Goal: Navigation & Orientation: Find specific page/section

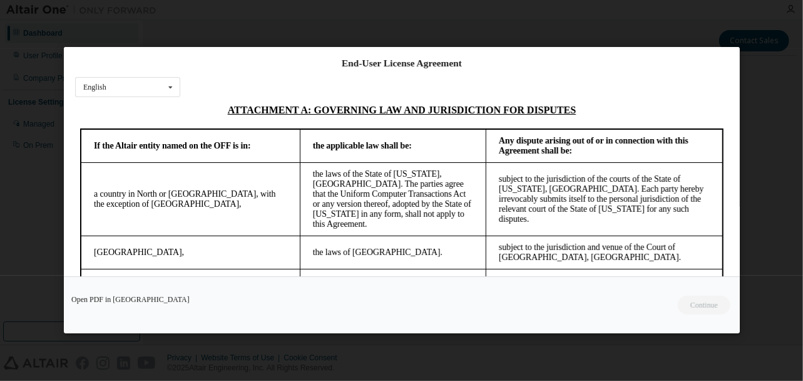
scroll to position [3553, 0]
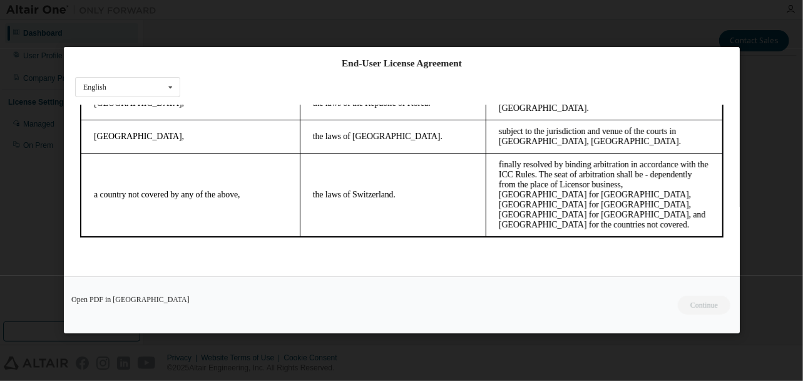
click at [684, 300] on div "Open PDF in [GEOGRAPHIC_DATA] Continue" at bounding box center [402, 305] width 676 height 57
drag, startPoint x: 718, startPoint y: 257, endPoint x: 752, endPoint y: 384, distance: 132.3
drag, startPoint x: 63, startPoint y: 284, endPoint x: 93, endPoint y: 305, distance: 36.5
click at [64, 285] on div "Open PDF in [GEOGRAPHIC_DATA] Continue" at bounding box center [402, 305] width 676 height 57
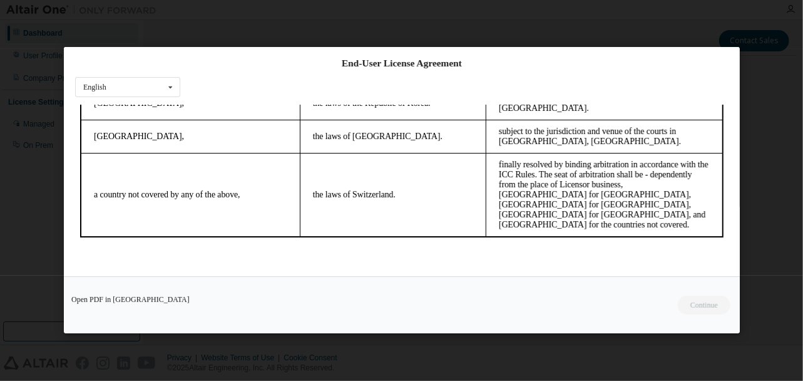
drag, startPoint x: 579, startPoint y: 245, endPoint x: 602, endPoint y: 242, distance: 23.3
click at [602, 257] on p at bounding box center [402, 263] width 644 height 13
drag, startPoint x: 685, startPoint y: 240, endPoint x: 724, endPoint y: 235, distance: 39.1
click html "Altair One - End User License Agreement IF YOU DO NOT AGREE TO ALL OF THE TERMS…"
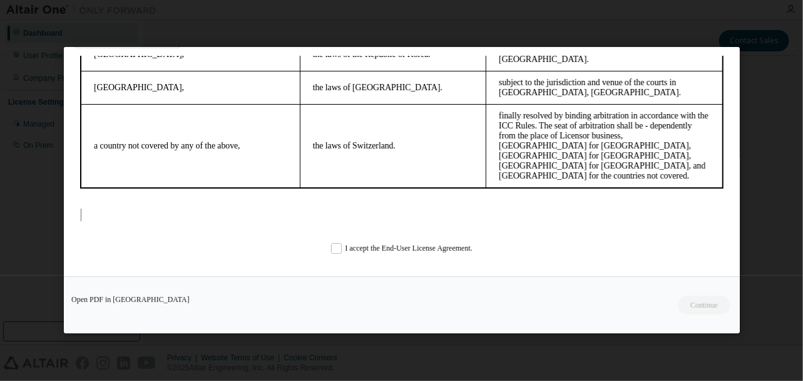
click at [331, 249] on label "I accept the End-User License Agreement." at bounding box center [401, 248] width 141 height 11
click at [705, 303] on button "Continue" at bounding box center [704, 305] width 54 height 19
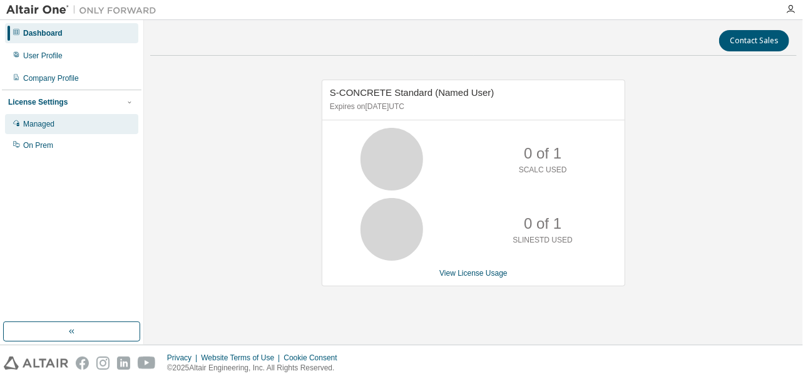
click at [68, 131] on div "Managed" at bounding box center [71, 124] width 133 height 20
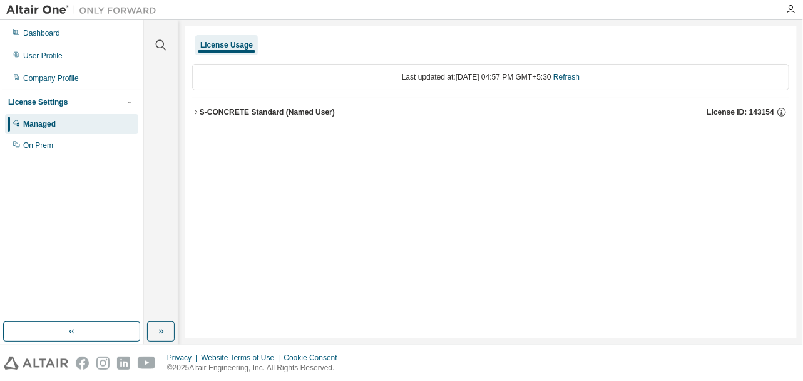
click at [194, 109] on icon "button" at bounding box center [196, 112] width 8 height 8
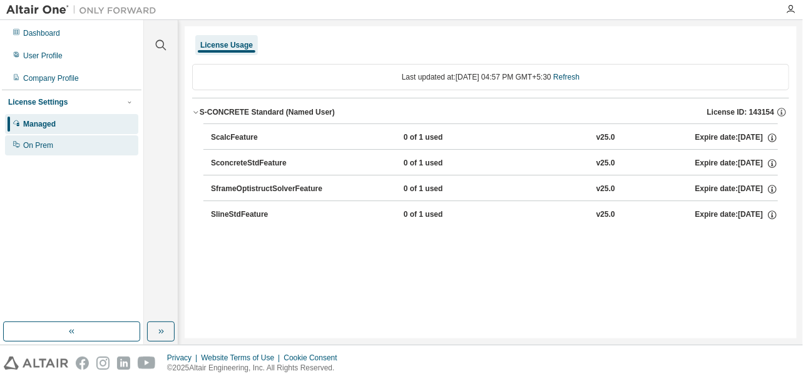
click at [32, 148] on div "On Prem" at bounding box center [38, 145] width 30 height 10
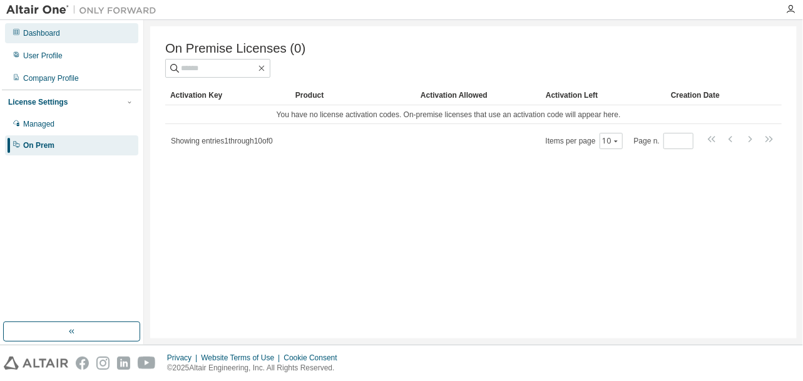
click at [39, 34] on div "Dashboard" at bounding box center [41, 33] width 37 height 10
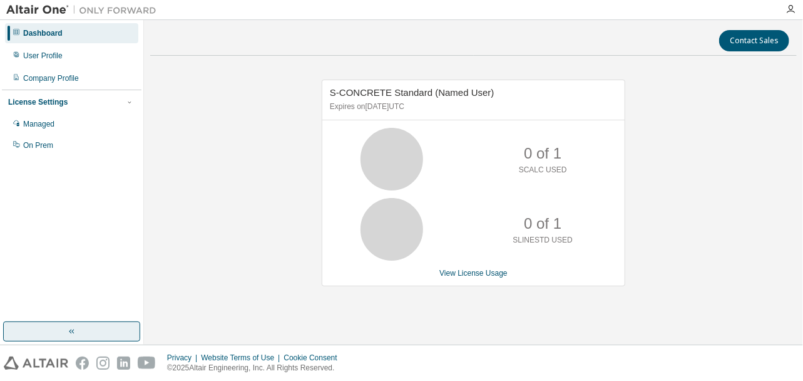
click at [68, 336] on icon "button" at bounding box center [72, 331] width 10 height 10
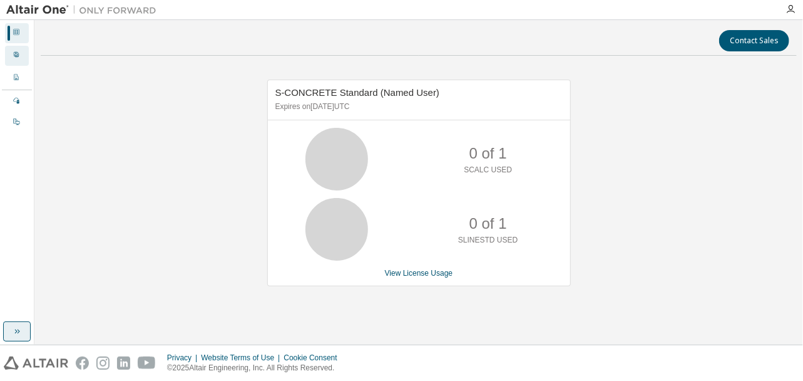
click at [18, 54] on icon at bounding box center [16, 54] width 5 height 5
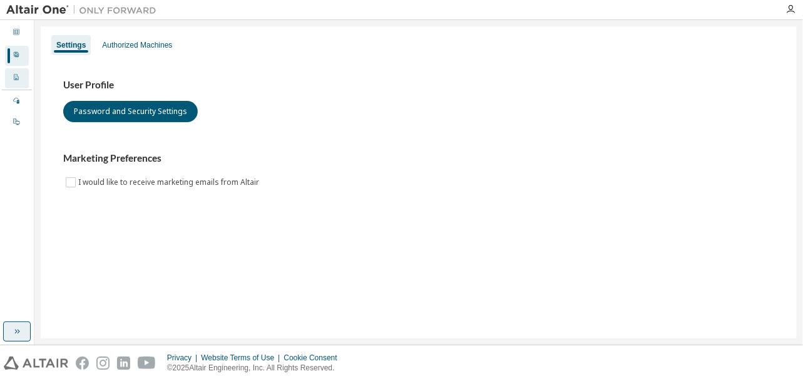
click at [19, 81] on icon at bounding box center [17, 77] width 8 height 8
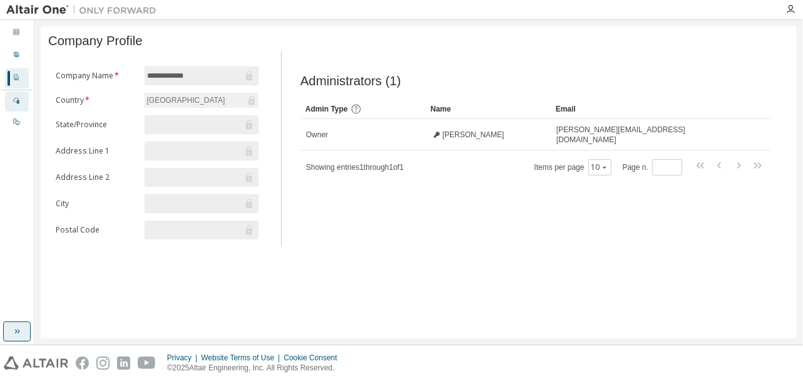
click at [21, 103] on div "Managed" at bounding box center [17, 101] width 24 height 20
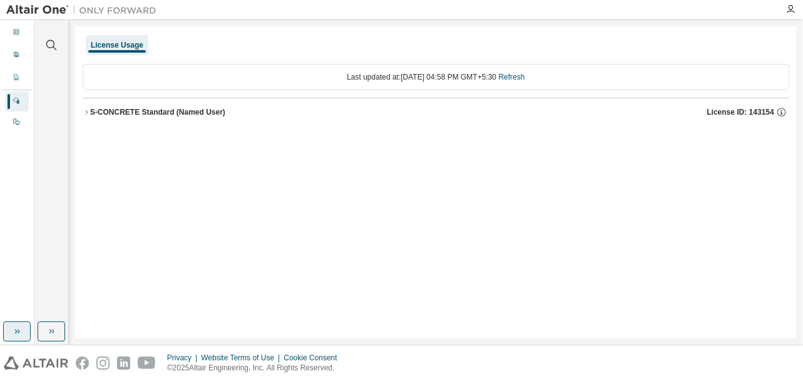
click at [87, 111] on icon "button" at bounding box center [86, 112] width 3 height 4
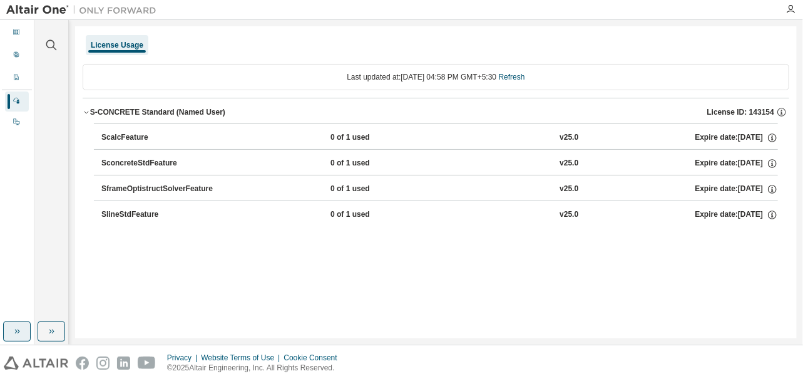
click at [87, 111] on icon "button" at bounding box center [86, 112] width 4 height 3
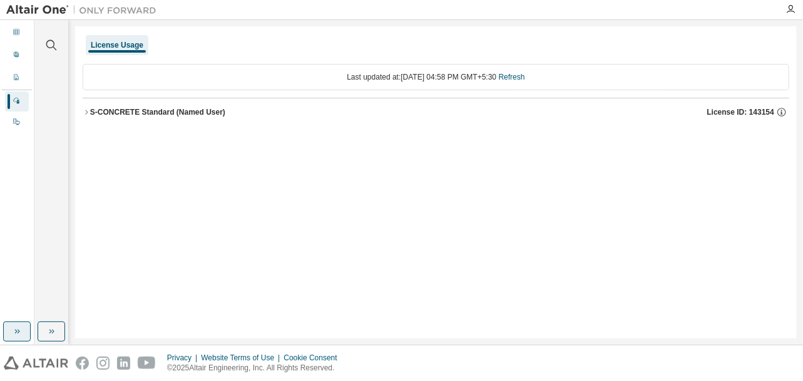
click at [87, 111] on icon "button" at bounding box center [86, 112] width 3 height 4
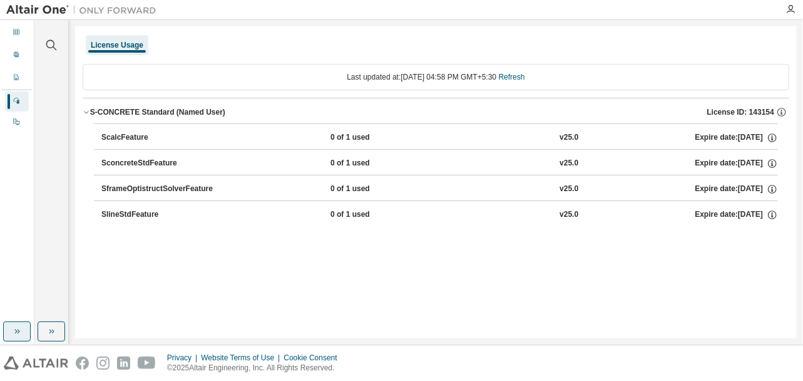
click at [154, 159] on div "SconcreteStdFeature" at bounding box center [157, 163] width 113 height 11
click at [741, 156] on button "SconcreteStdFeature 0 of 1 used v25.0 Expire date: [DATE]" at bounding box center [439, 164] width 677 height 28
click at [774, 158] on icon "button" at bounding box center [772, 163] width 11 height 11
click at [111, 159] on div "SconcreteStdFeature" at bounding box center [157, 163] width 113 height 11
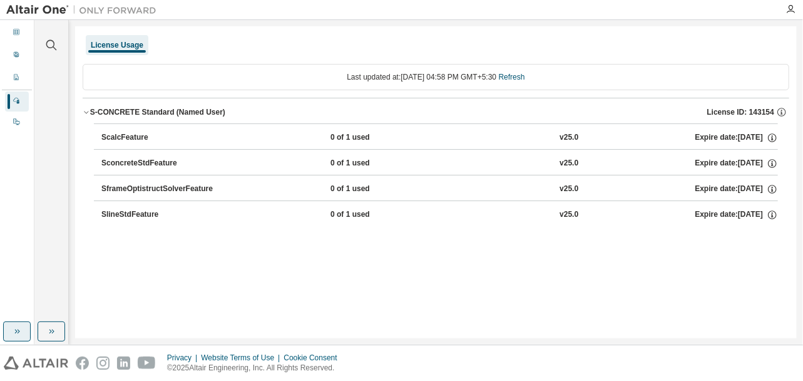
click at [126, 163] on div "SconcreteStdFeature" at bounding box center [157, 163] width 113 height 11
click at [128, 162] on div "SconcreteStdFeature" at bounding box center [157, 163] width 113 height 11
click at [153, 159] on div "SconcreteStdFeature" at bounding box center [157, 163] width 113 height 11
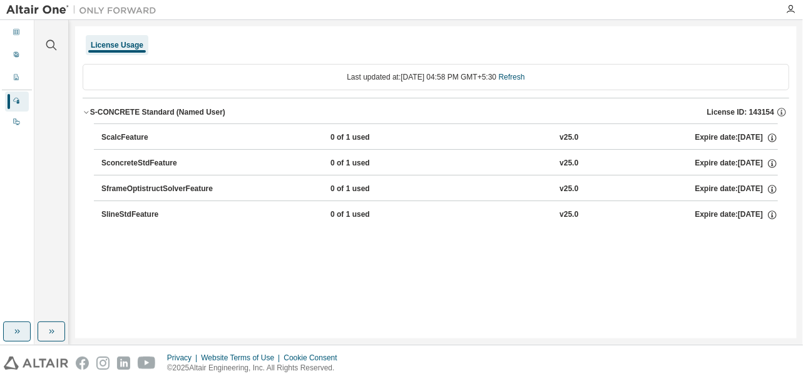
click at [153, 159] on div "SconcreteStdFeature" at bounding box center [157, 163] width 113 height 11
click at [700, 165] on div "Expire date: [DATE]" at bounding box center [737, 163] width 83 height 11
click at [776, 161] on icon "button" at bounding box center [772, 163] width 11 height 11
click at [715, 179] on p "Options: NONE" at bounding box center [739, 184] width 69 height 11
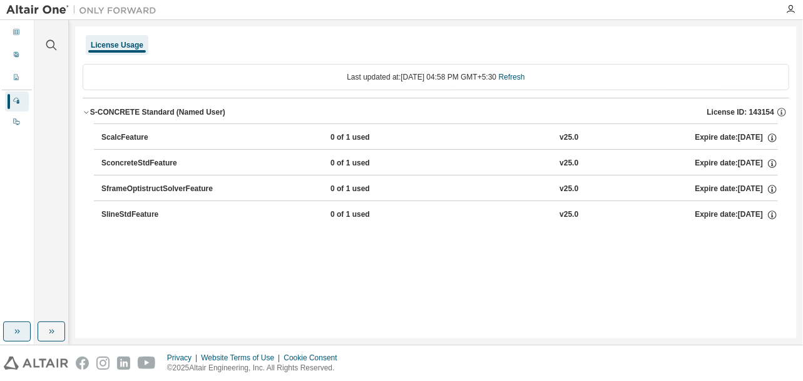
click at [451, 163] on div "SconcreteStdFeature 0 of 1 used v25.0 Expire date: [DATE]" at bounding box center [439, 163] width 677 height 11
click at [151, 163] on div "SconcreteStdFeature" at bounding box center [157, 163] width 113 height 11
click at [50, 331] on icon "button" at bounding box center [51, 331] width 10 height 10
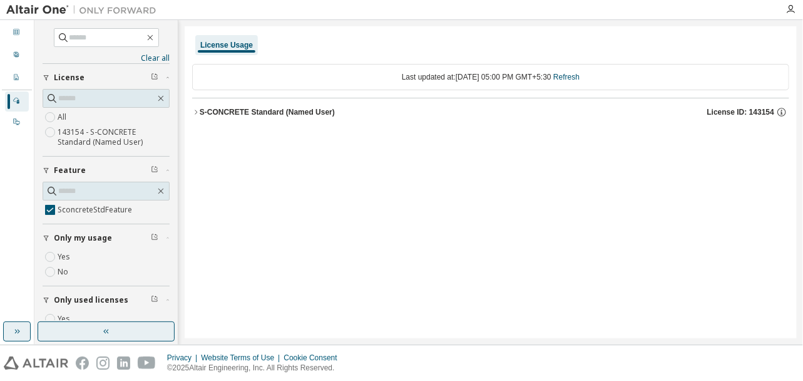
click at [197, 111] on icon "button" at bounding box center [196, 112] width 8 height 8
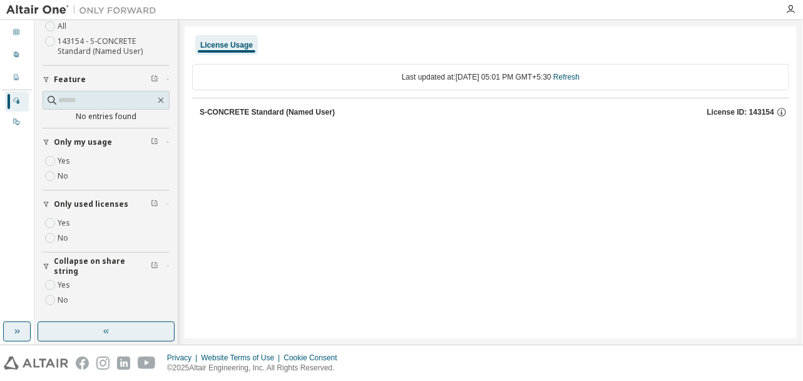
scroll to position [88, 0]
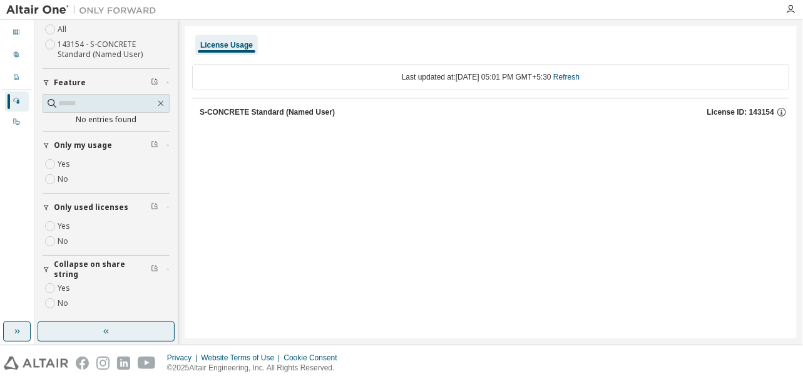
click at [237, 110] on div "S-CONCRETE Standard (Named User)" at bounding box center [267, 112] width 135 height 10
drag, startPoint x: 711, startPoint y: 3, endPoint x: 17, endPoint y: 33, distance: 694.9
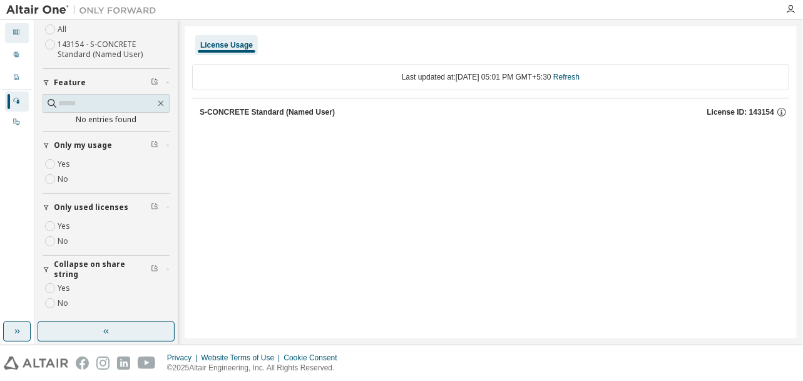
click at [17, 33] on icon at bounding box center [17, 32] width 8 height 8
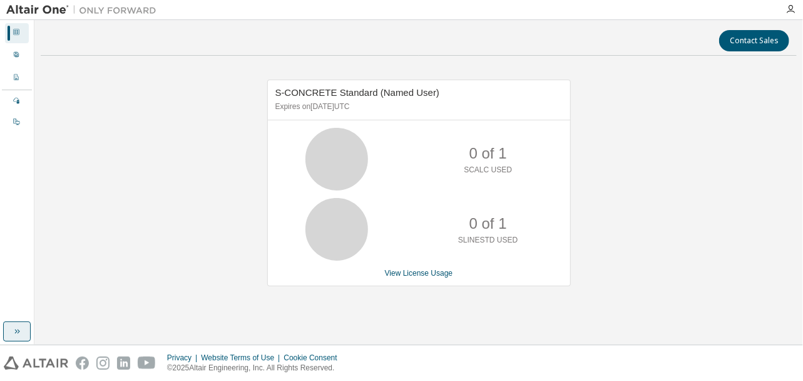
click at [334, 148] on icon at bounding box center [336, 158] width 31 height 31
click at [13, 58] on icon at bounding box center [17, 55] width 8 height 8
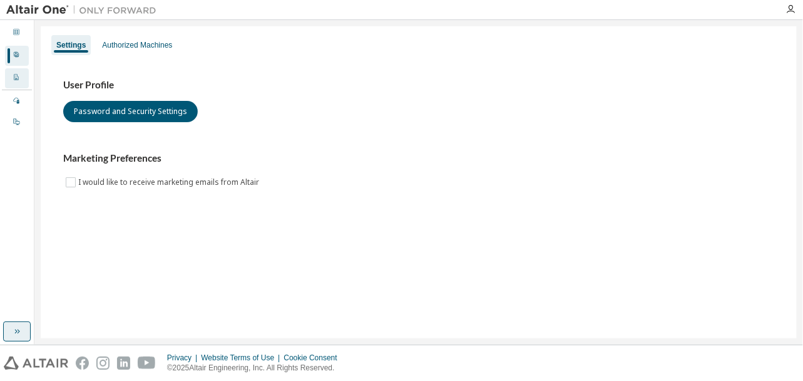
click at [14, 73] on icon at bounding box center [17, 77] width 8 height 8
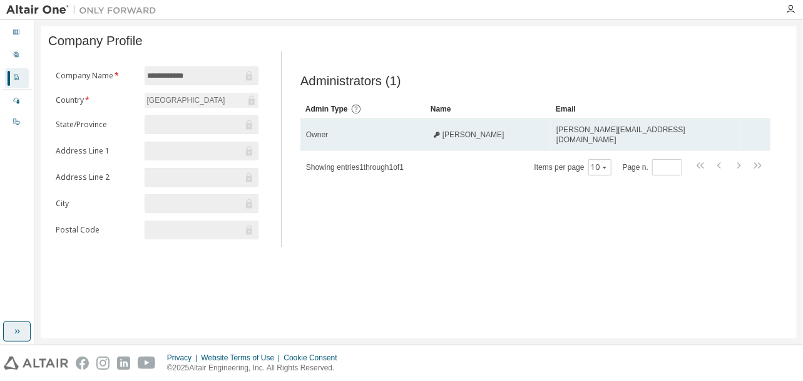
click at [454, 137] on span "[PERSON_NAME]" at bounding box center [474, 135] width 62 height 10
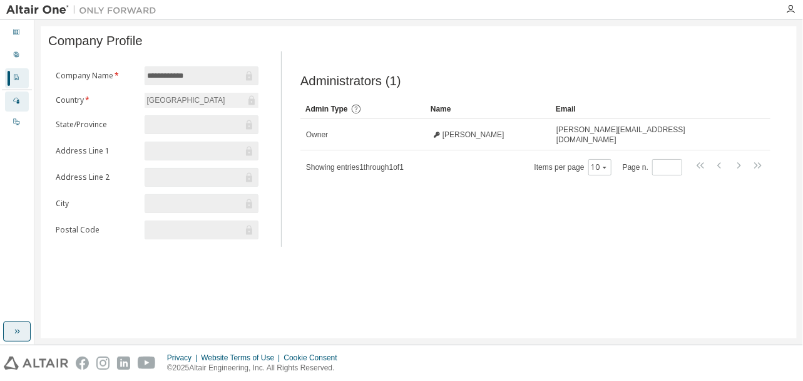
click at [23, 101] on div "Managed" at bounding box center [17, 101] width 24 height 20
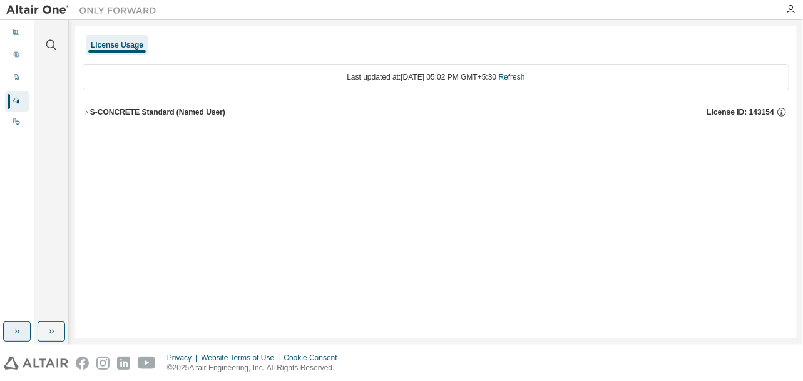
click at [85, 110] on icon "button" at bounding box center [87, 112] width 8 height 8
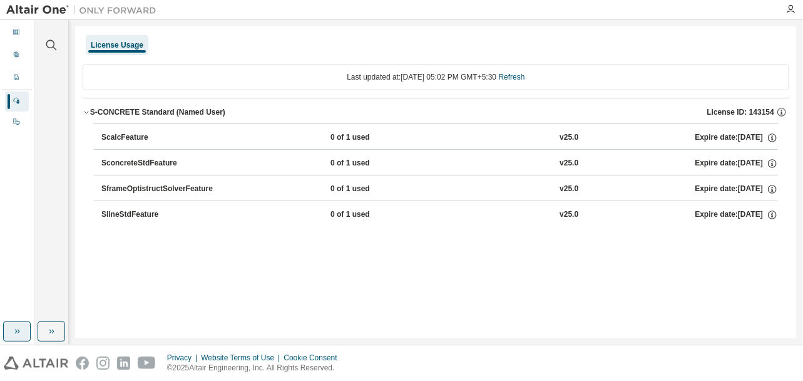
click at [119, 162] on div "SconcreteStdFeature" at bounding box center [157, 163] width 113 height 11
click at [14, 332] on icon "button" at bounding box center [17, 331] width 10 height 10
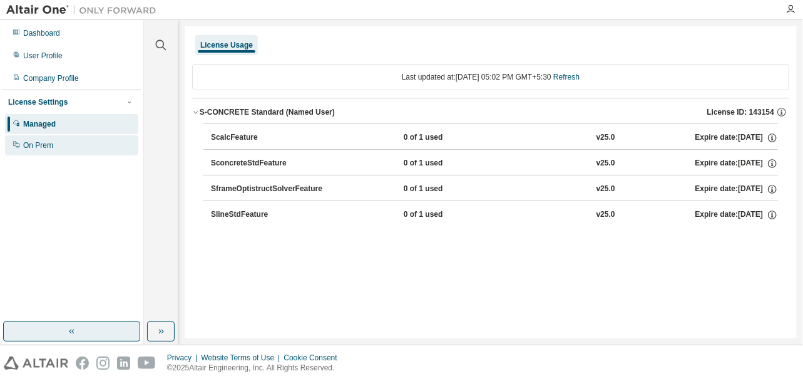
click at [36, 145] on div "On Prem" at bounding box center [38, 145] width 30 height 10
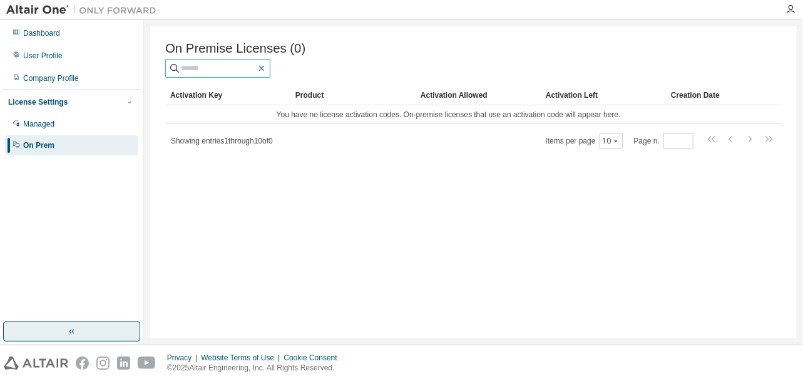
click at [267, 66] on icon "button" at bounding box center [262, 68] width 10 height 10
click at [267, 73] on icon "button" at bounding box center [262, 68] width 10 height 10
click at [43, 34] on div "Dashboard" at bounding box center [41, 33] width 37 height 10
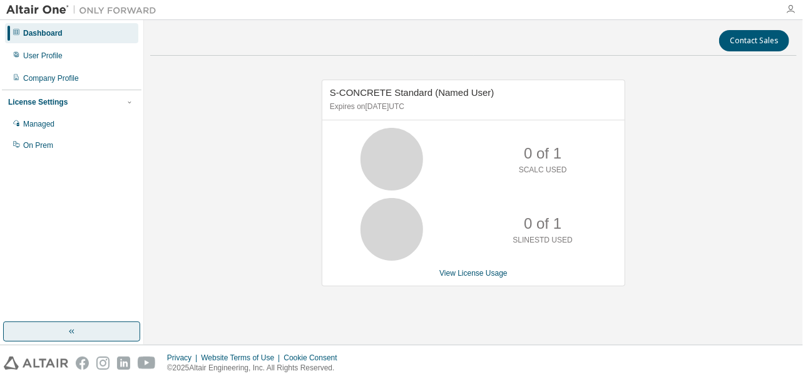
click at [791, 10] on icon "button" at bounding box center [791, 9] width 10 height 10
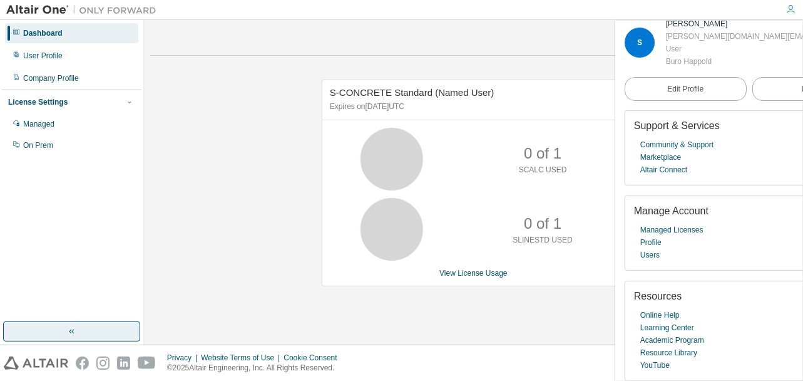
scroll to position [13, 0]
click at [659, 354] on link "Resource Library" at bounding box center [668, 352] width 57 height 13
